Goal: Find specific page/section: Find specific page/section

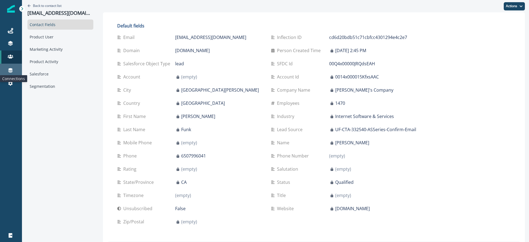
click at [12, 68] on icon at bounding box center [10, 69] width 5 height 5
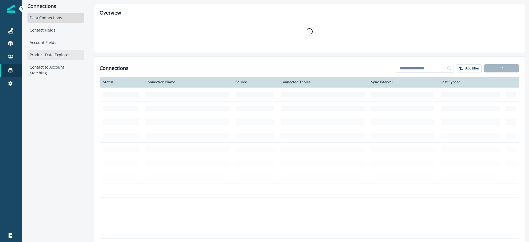
click at [56, 50] on div "Product Data Explorer" at bounding box center [55, 55] width 57 height 10
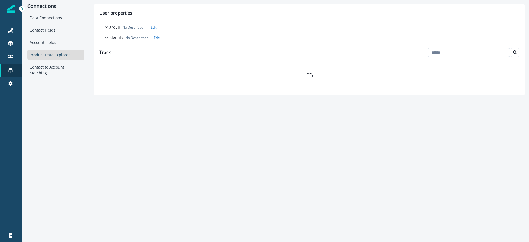
click at [469, 55] on input at bounding box center [468, 52] width 82 height 9
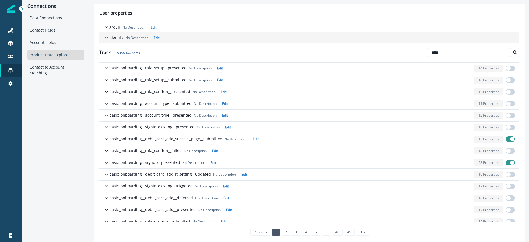
type input "*****"
click at [481, 42] on button "identify No Description Edit" at bounding box center [309, 37] width 420 height 10
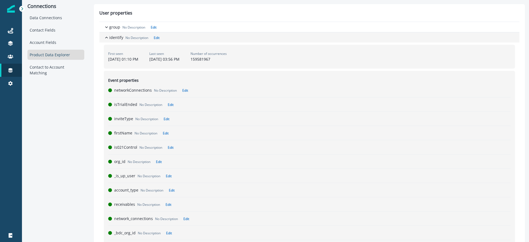
click at [181, 37] on div "button" at bounding box center [338, 38] width 353 height 6
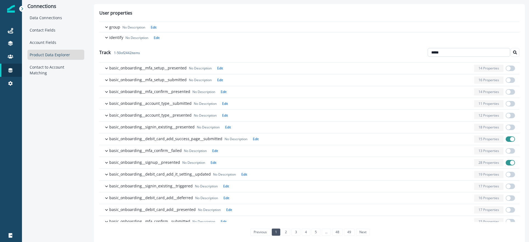
click at [463, 55] on input "*****" at bounding box center [468, 52] width 82 height 9
click at [516, 50] on icon "Search" at bounding box center [515, 52] width 4 height 4
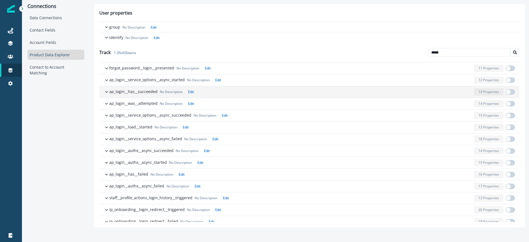
click at [135, 93] on p "ap_login__has__succeeded" at bounding box center [133, 92] width 48 height 6
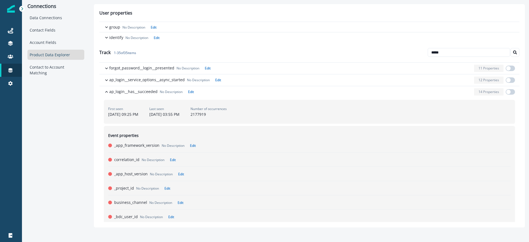
drag, startPoint x: 109, startPoint y: 92, endPoint x: 142, endPoint y: 116, distance: 39.7
click at [142, 116] on div "ap_login__has__succeeded No Description Edit 14 Properties First seen [DATE] 09…" at bounding box center [309, 217] width 420 height 262
